Goal: Transaction & Acquisition: Purchase product/service

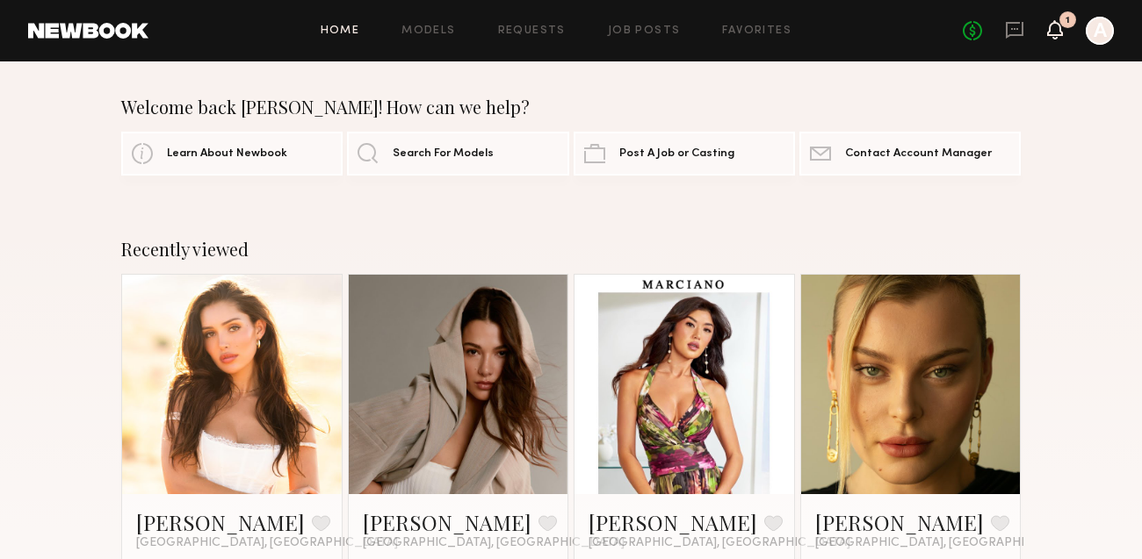
click at [1052, 29] on icon at bounding box center [1055, 29] width 14 height 12
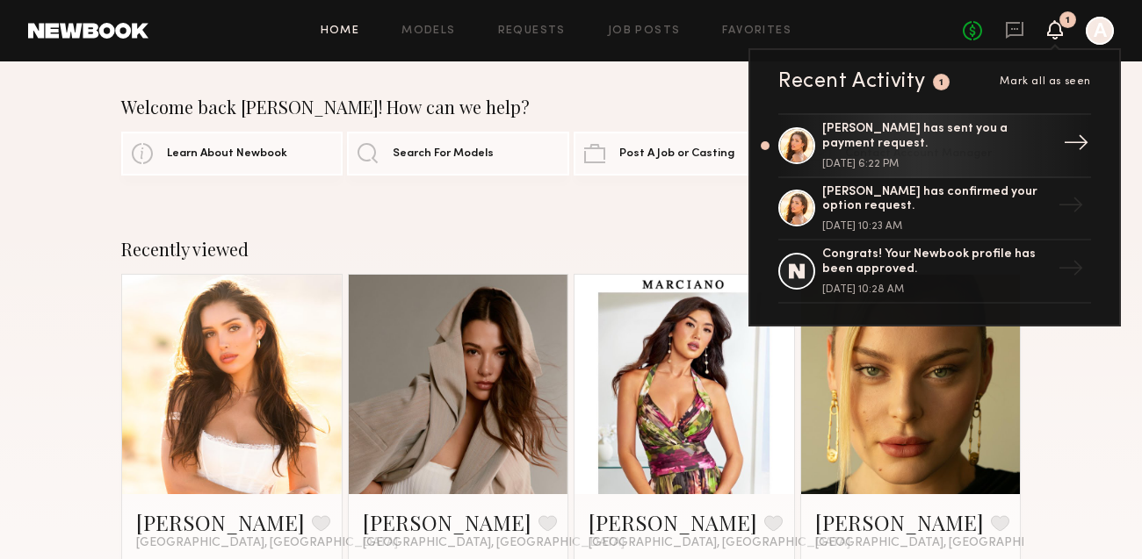
click at [902, 152] on div "[PERSON_NAME] has sent you a payment request. [DATE] 6:22 PM" at bounding box center [936, 145] width 228 height 47
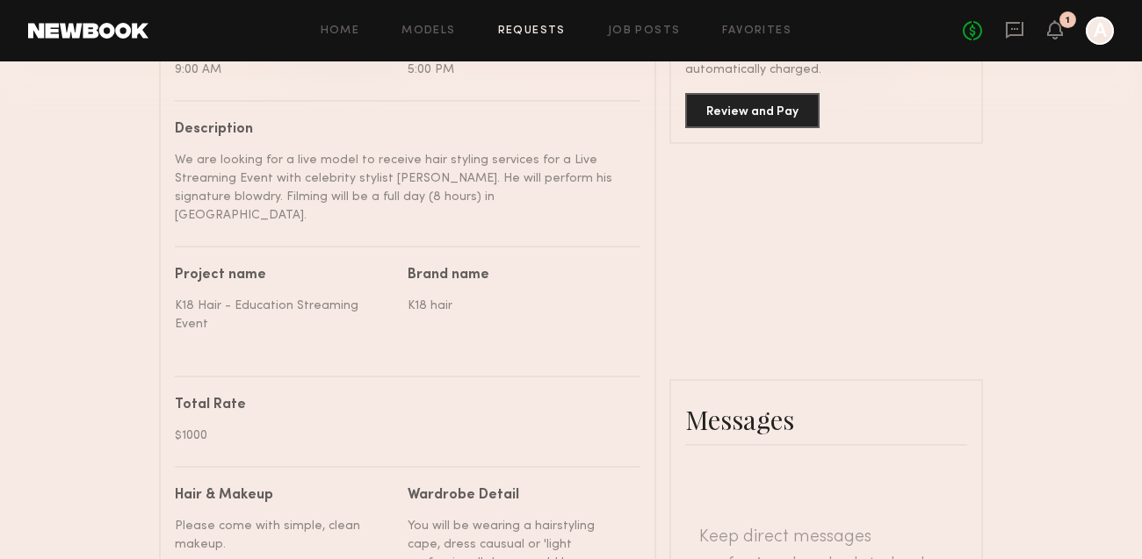
scroll to position [613, 0]
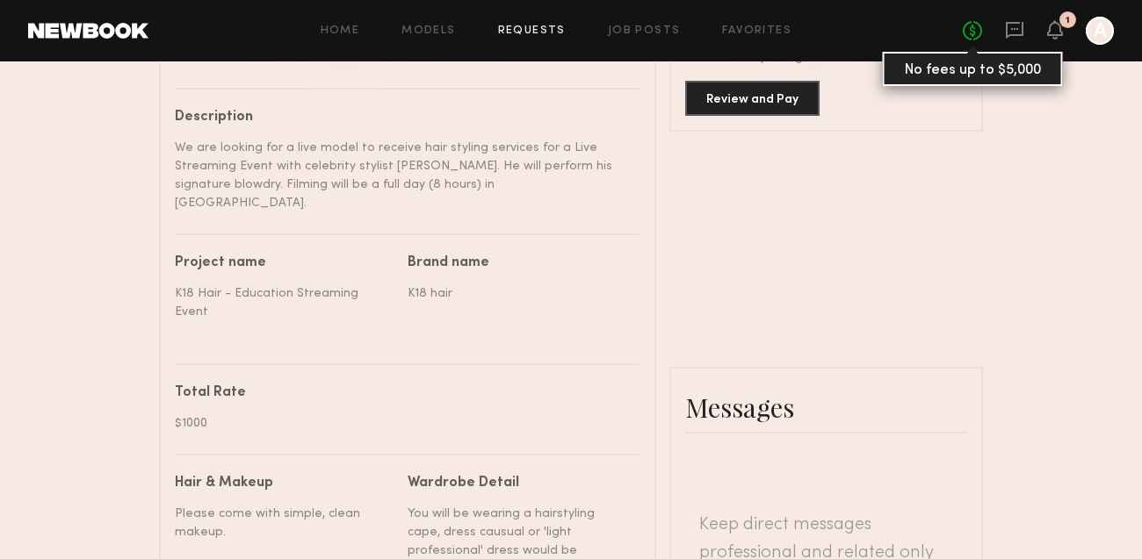
click at [976, 28] on link "No fees up to $5,000" at bounding box center [971, 30] width 19 height 19
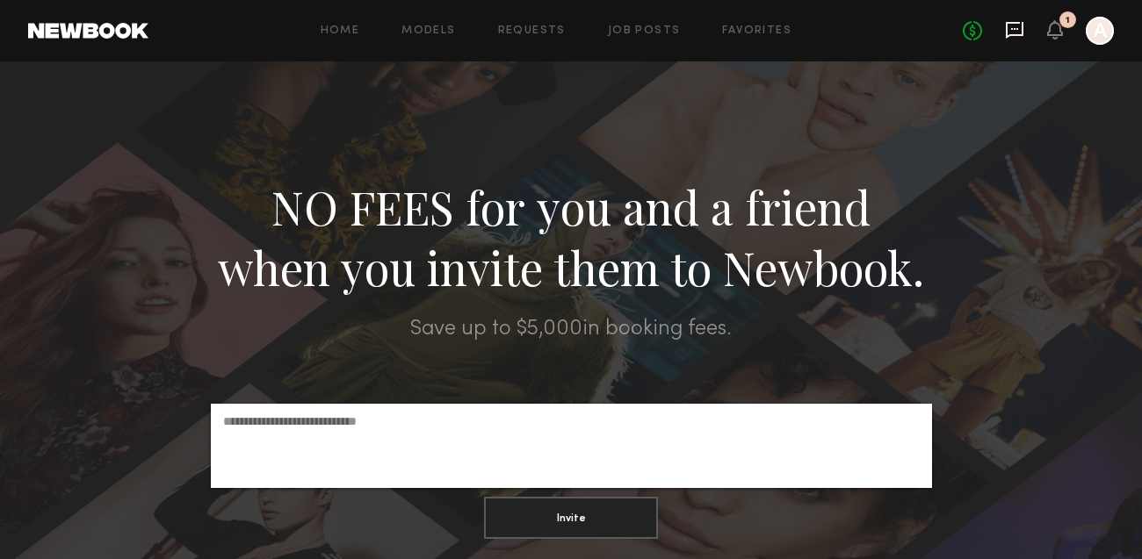
click at [1015, 32] on icon at bounding box center [1014, 29] width 19 height 19
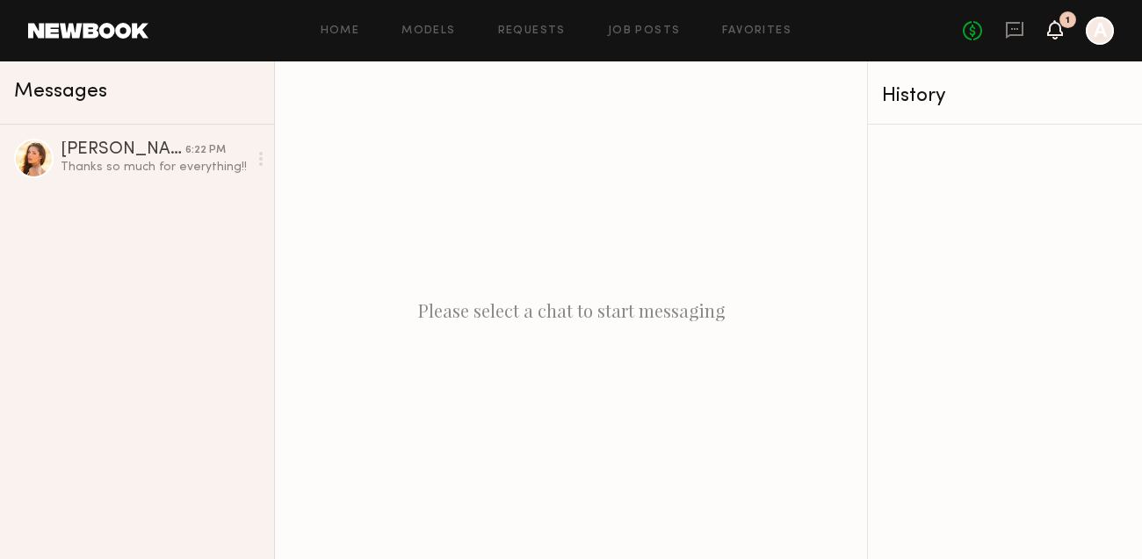
click at [1055, 27] on icon at bounding box center [1055, 29] width 14 height 12
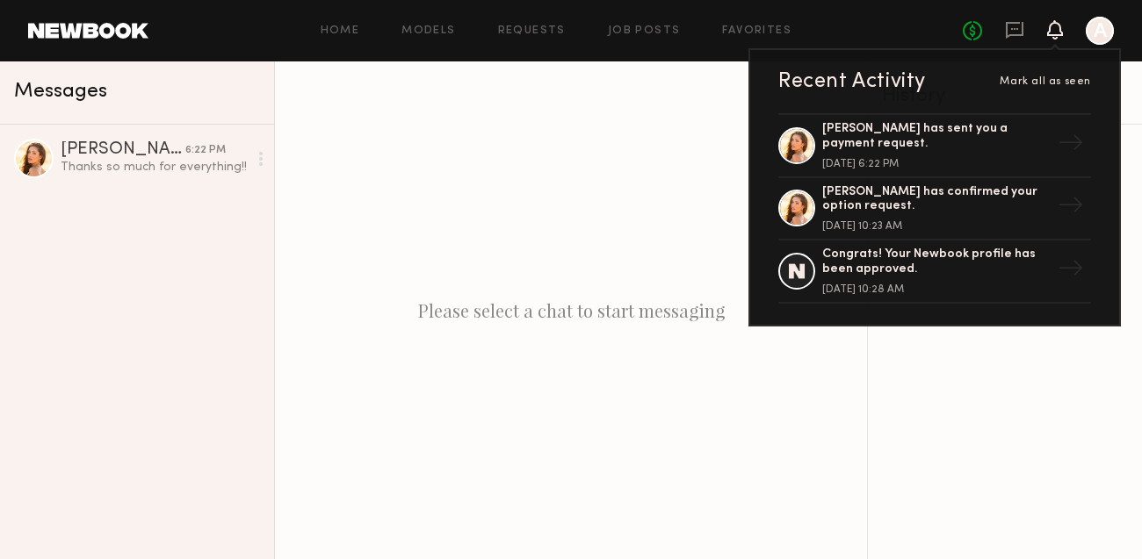
click at [972, 385] on div at bounding box center [1005, 342] width 274 height 435
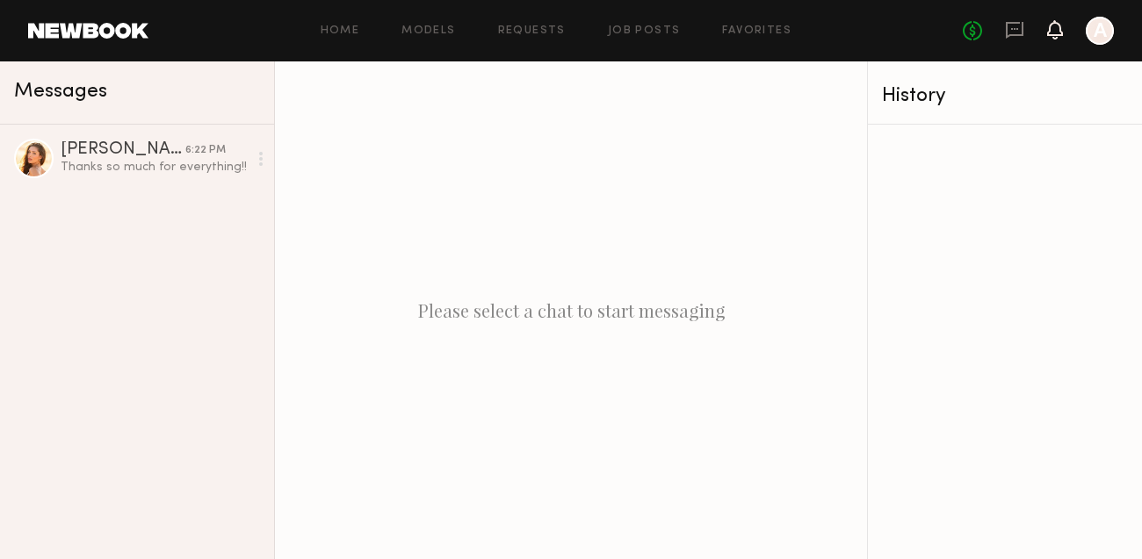
click at [1048, 30] on icon at bounding box center [1055, 29] width 14 height 12
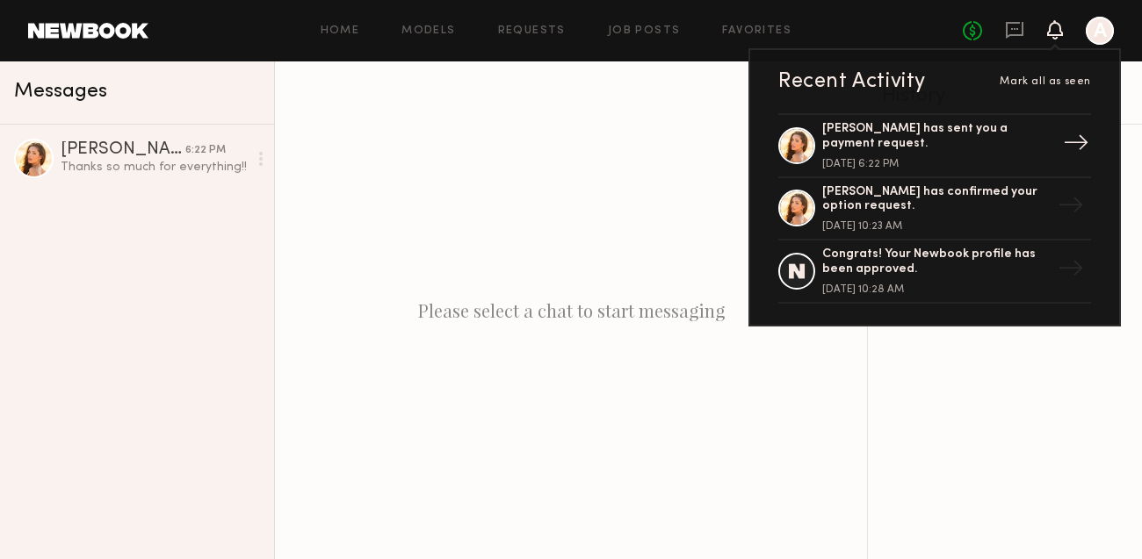
click at [955, 131] on div "[PERSON_NAME] has sent you a payment request." at bounding box center [936, 137] width 228 height 30
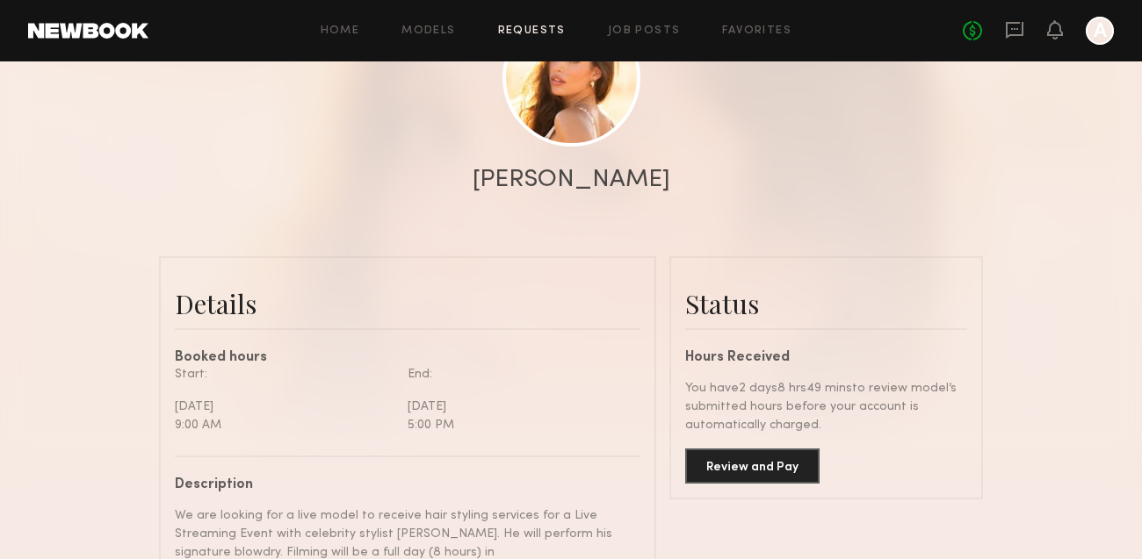
scroll to position [349, 0]
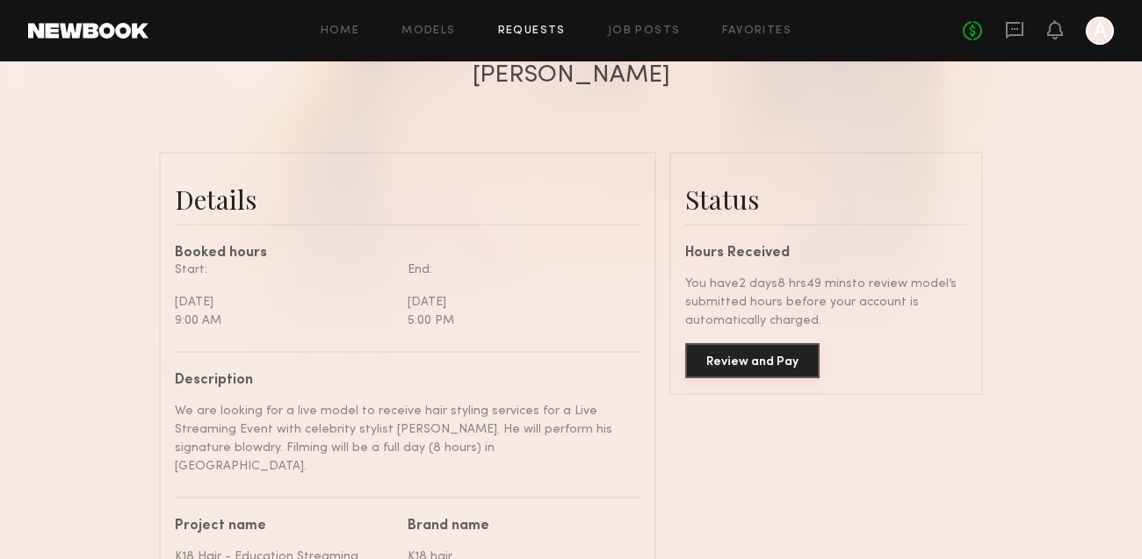
click at [756, 365] on button "Review and Pay" at bounding box center [752, 360] width 134 height 35
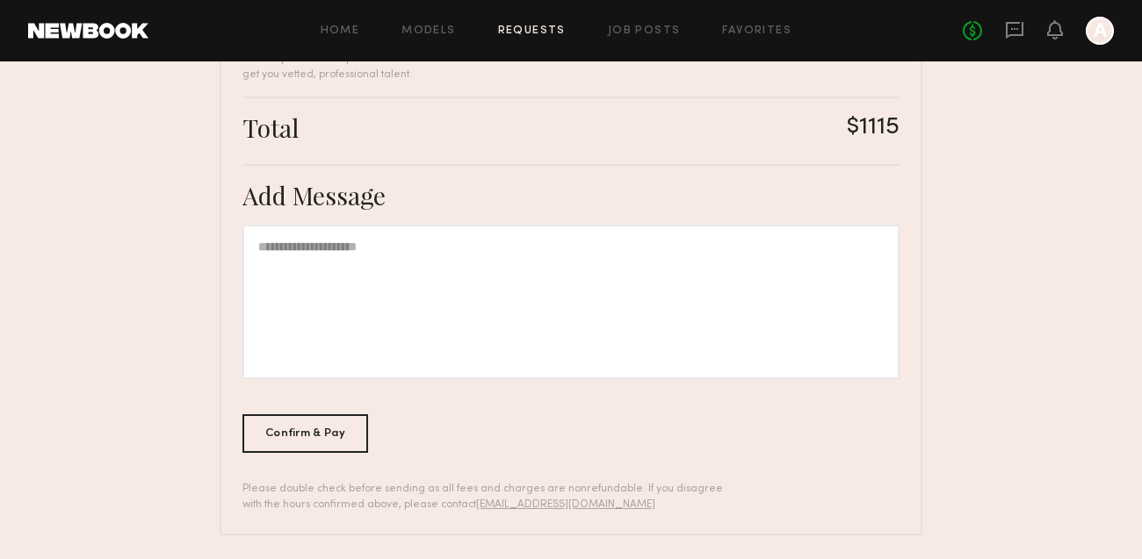
scroll to position [630, 0]
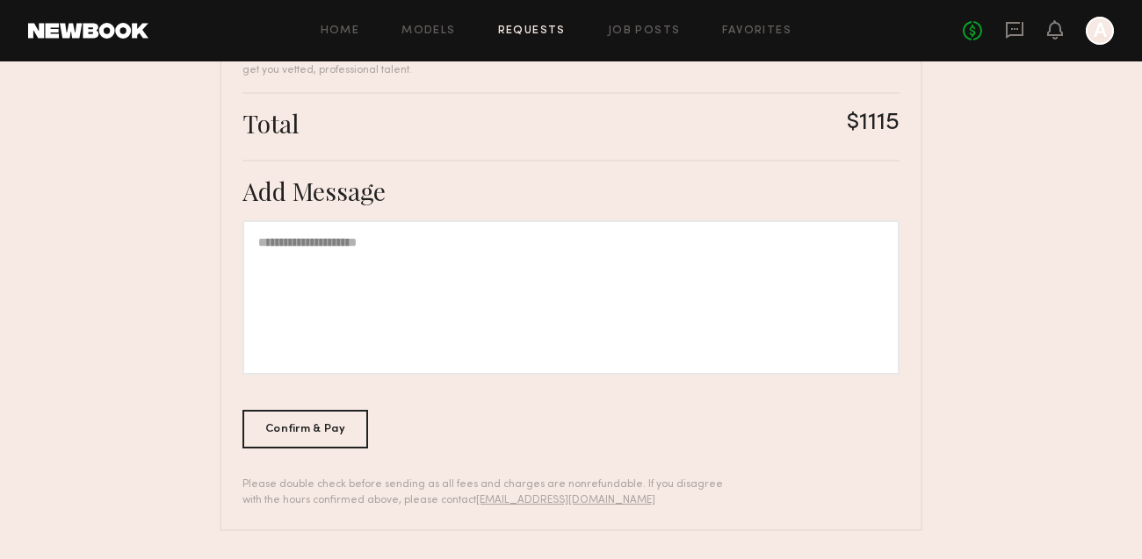
click at [562, 277] on div at bounding box center [570, 297] width 657 height 155
click at [346, 426] on div "Confirm & Pay" at bounding box center [305, 429] width 126 height 39
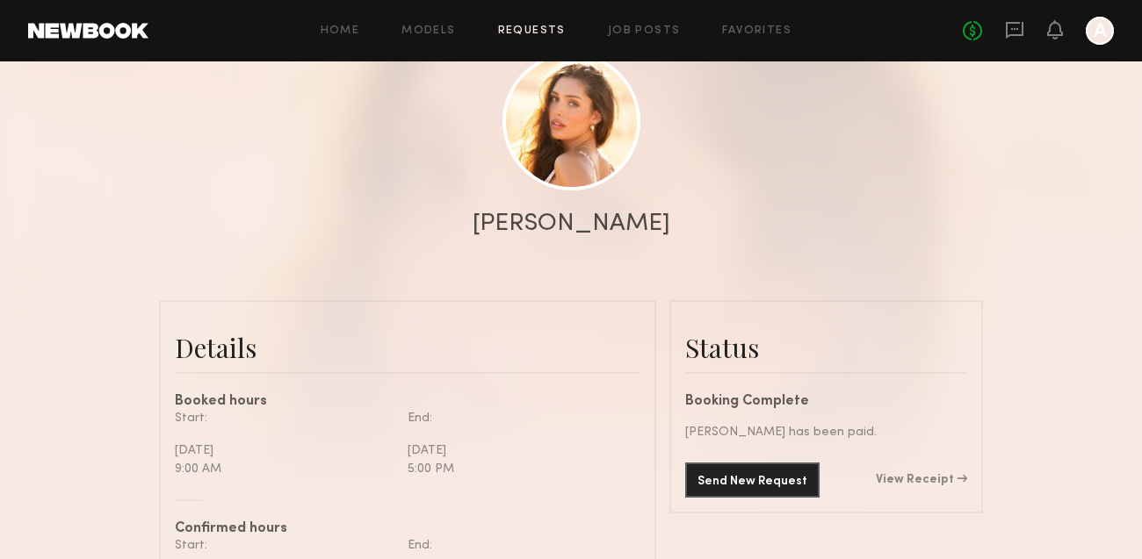
scroll to position [260, 0]
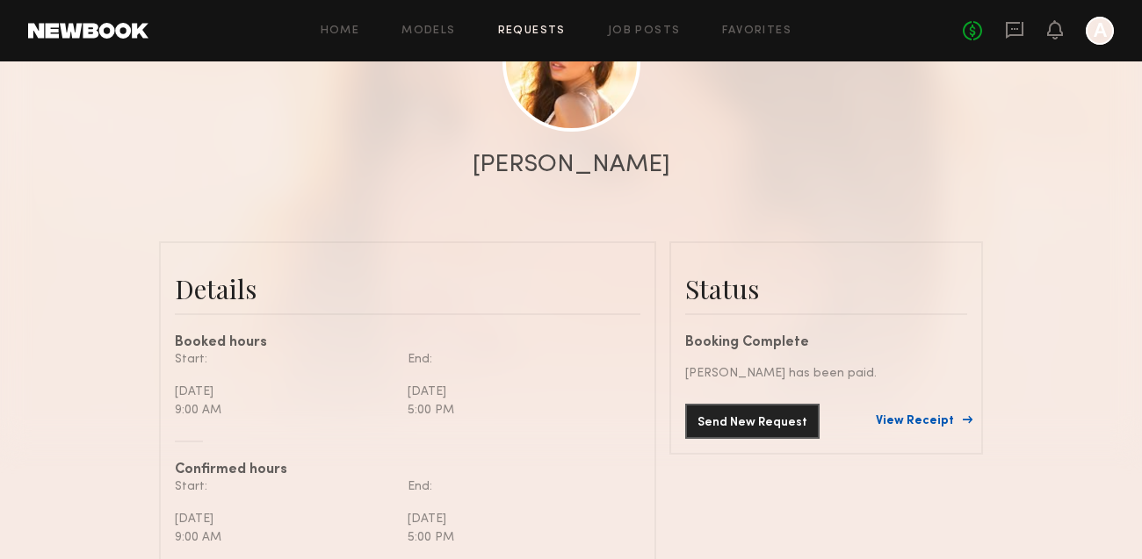
click at [913, 420] on link "View Receipt" at bounding box center [920, 421] width 91 height 12
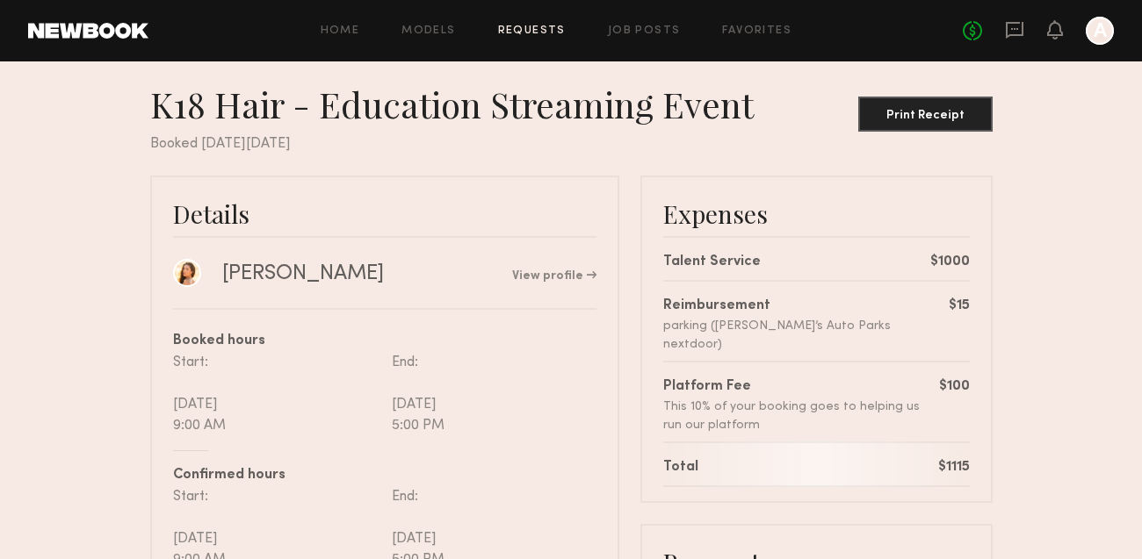
scroll to position [18, 0]
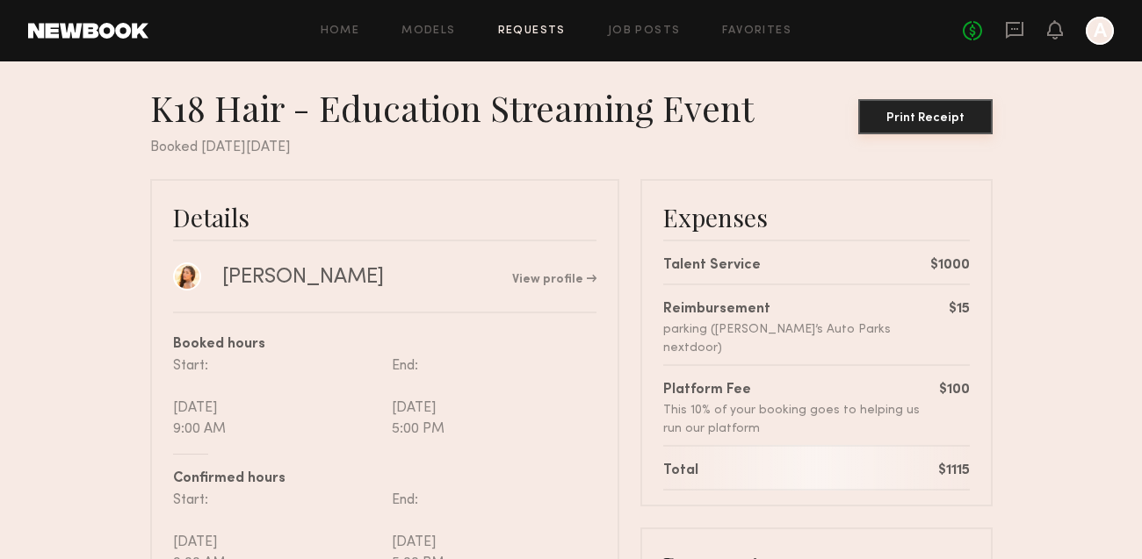
click at [951, 115] on div "Print Receipt" at bounding box center [925, 118] width 120 height 12
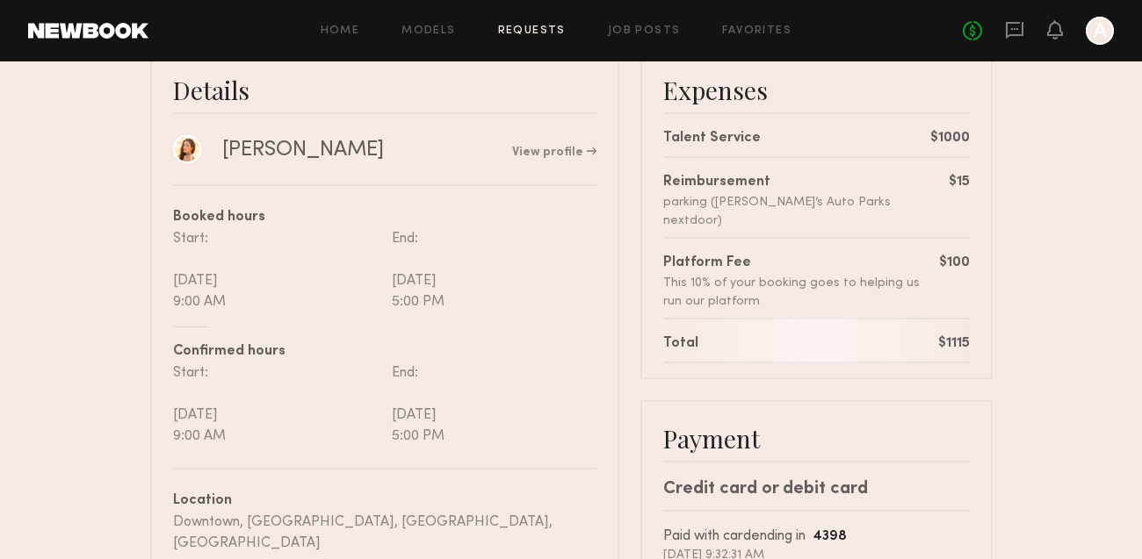
scroll to position [0, 0]
